Goal: Task Accomplishment & Management: Manage account settings

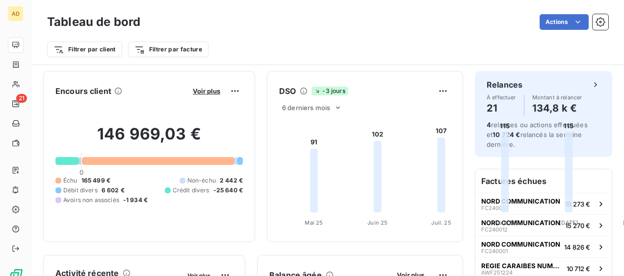
scroll to position [882, 0]
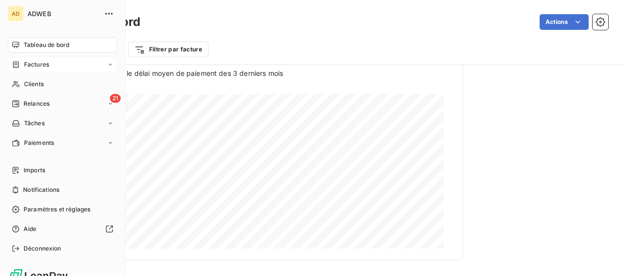
click at [40, 64] on span "Factures" at bounding box center [36, 64] width 25 height 9
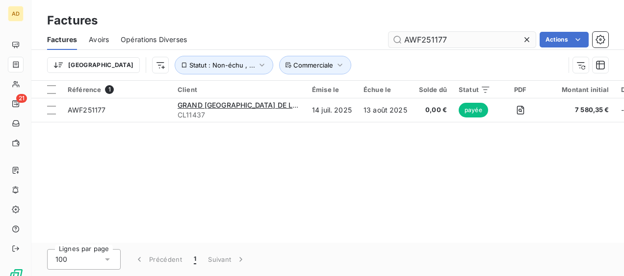
drag, startPoint x: 448, startPoint y: 41, endPoint x: 428, endPoint y: 41, distance: 19.6
click at [428, 41] on input "AWF251177" at bounding box center [461, 40] width 147 height 16
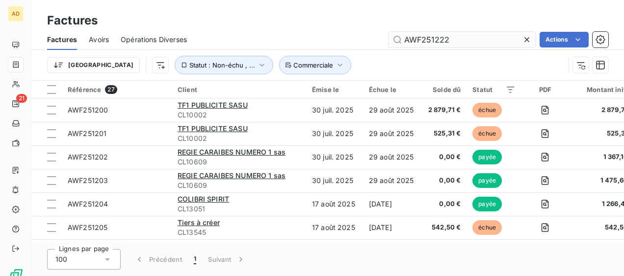
type input "AWF251222"
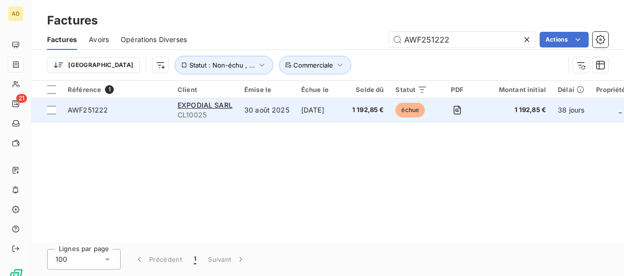
click at [206, 116] on span "CL10025" at bounding box center [204, 115] width 55 height 10
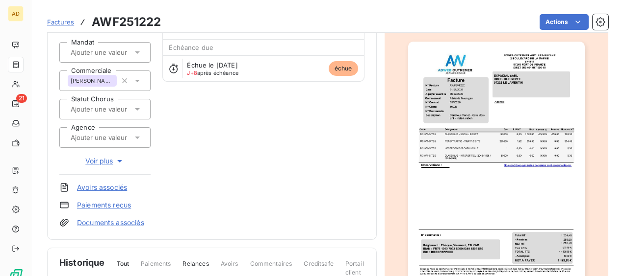
scroll to position [196, 0]
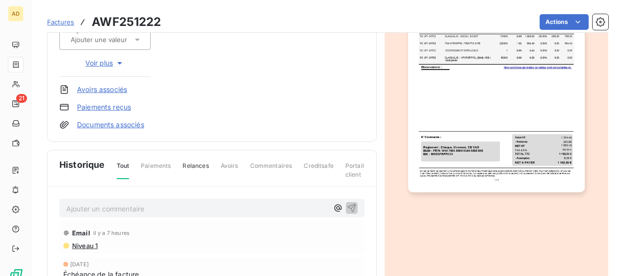
click at [123, 205] on p "Ajouter un commentaire ﻿" at bounding box center [197, 209] width 262 height 12
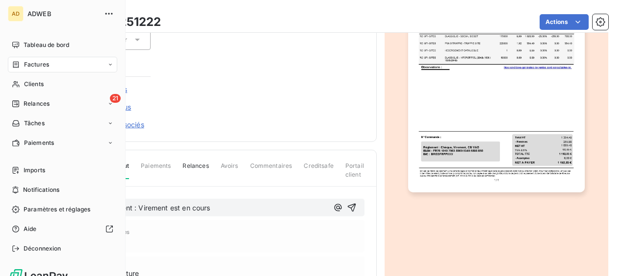
drag, startPoint x: 262, startPoint y: 205, endPoint x: 29, endPoint y: 207, distance: 232.9
click at [29, 207] on div "AD ADWEB Tableau de bord Factures Clients 21 Relances Tâches Paiements Imports …" at bounding box center [312, 138] width 624 height 276
copy span "[DATE] Retour client : Virement est en cours"
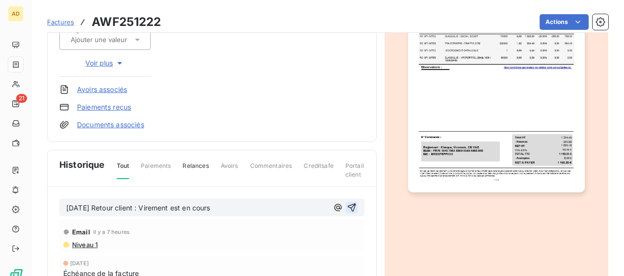
click at [347, 203] on icon "button" at bounding box center [352, 208] width 10 height 10
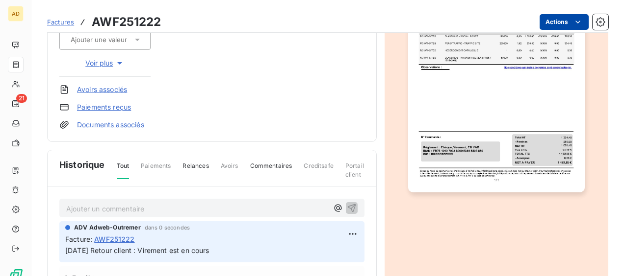
click at [546, 24] on html "AD 21 Factures AWF251222 Actions EXPODIAL SARL CL10025 Montant initial 1 192,85…" at bounding box center [312, 138] width 624 height 276
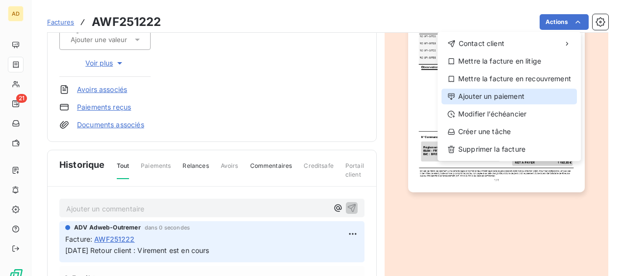
click at [510, 95] on div "Ajouter un paiement" at bounding box center [508, 97] width 135 height 16
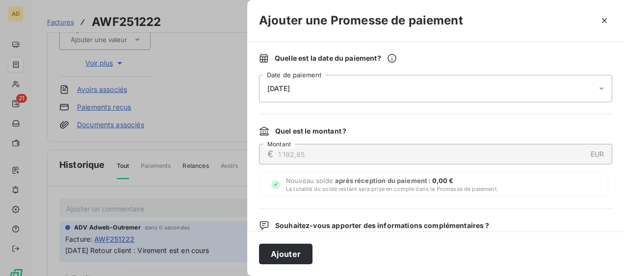
click at [400, 90] on div "[DATE]" at bounding box center [435, 88] width 353 height 27
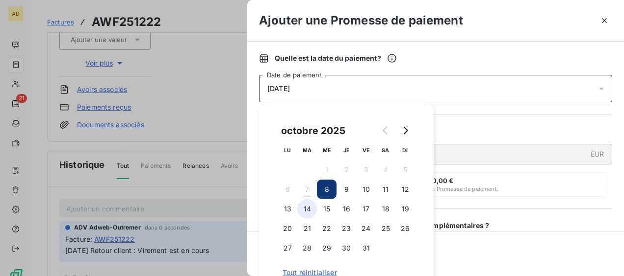
click at [310, 207] on button "14" at bounding box center [307, 210] width 20 height 20
click at [290, 209] on button "13" at bounding box center [287, 210] width 20 height 20
click at [370, 194] on button "10" at bounding box center [366, 190] width 20 height 20
click at [284, 211] on button "13" at bounding box center [287, 210] width 20 height 20
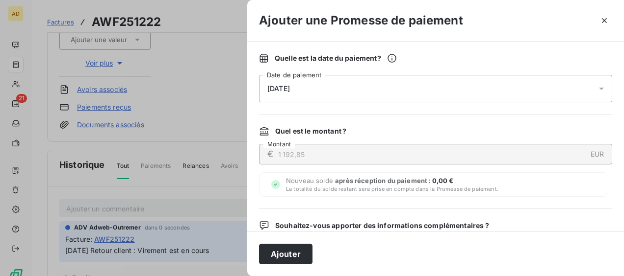
click at [435, 255] on div "Ajouter" at bounding box center [435, 254] width 377 height 45
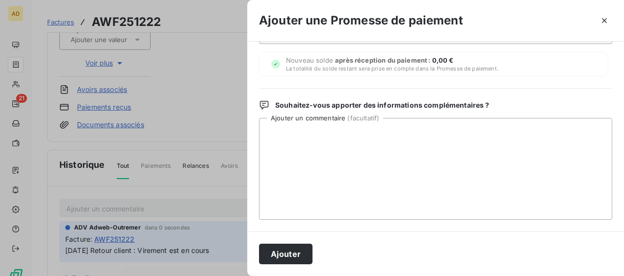
scroll to position [131, 0]
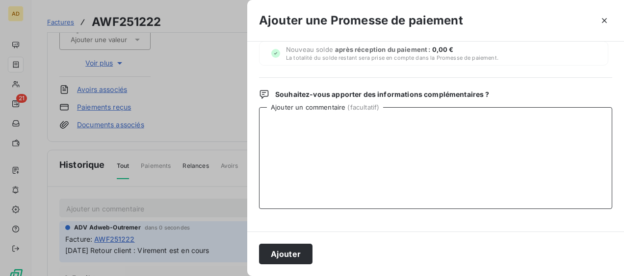
click at [314, 140] on textarea "Ajouter un commentaire ( facultatif )" at bounding box center [435, 158] width 353 height 102
paste textarea "[DATE] Retour client : Virement est en cours"
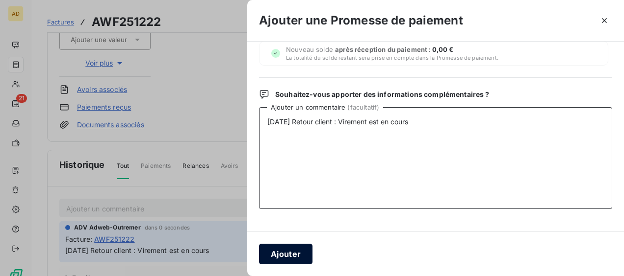
type textarea "[DATE] Retour client : Virement est en cours"
click at [282, 254] on button "Ajouter" at bounding box center [285, 254] width 53 height 21
